Goal: Task Accomplishment & Management: Manage account settings

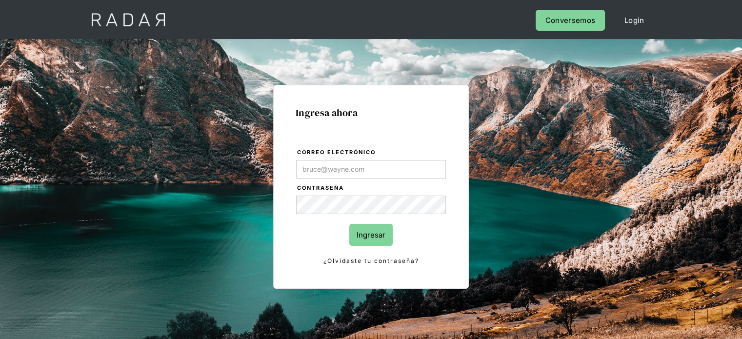
click at [324, 168] on input "Correo electrónico" at bounding box center [371, 169] width 150 height 19
type input "[EMAIL_ADDRESS][DOMAIN_NAME]"
click at [373, 236] on input "Ingresar" at bounding box center [370, 235] width 43 height 22
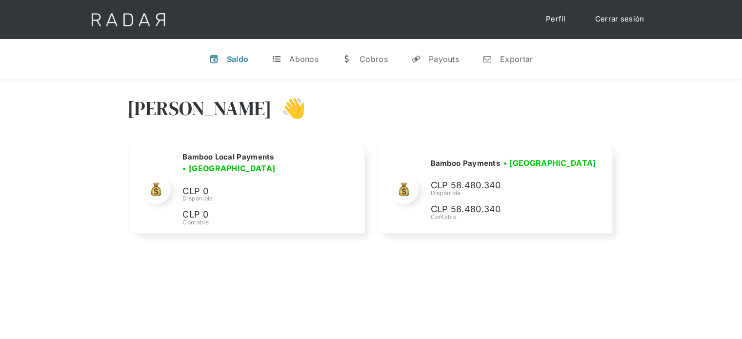
click at [560, 119] on div "Hola Joaquín 👋" at bounding box center [371, 115] width 488 height 59
